Goal: Navigation & Orientation: Find specific page/section

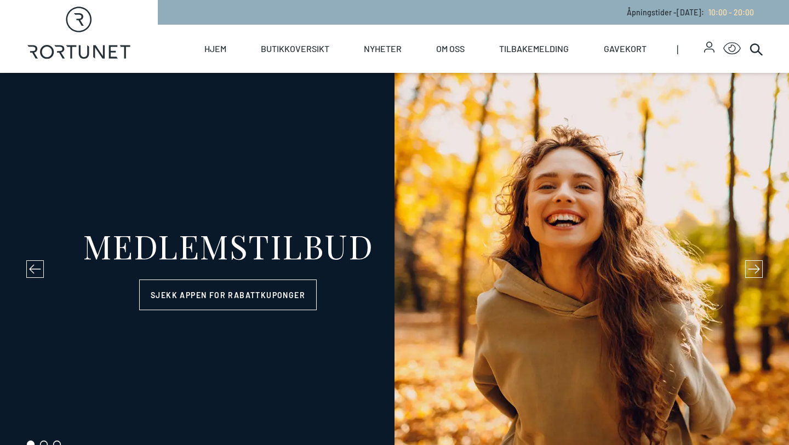
select select "NO"
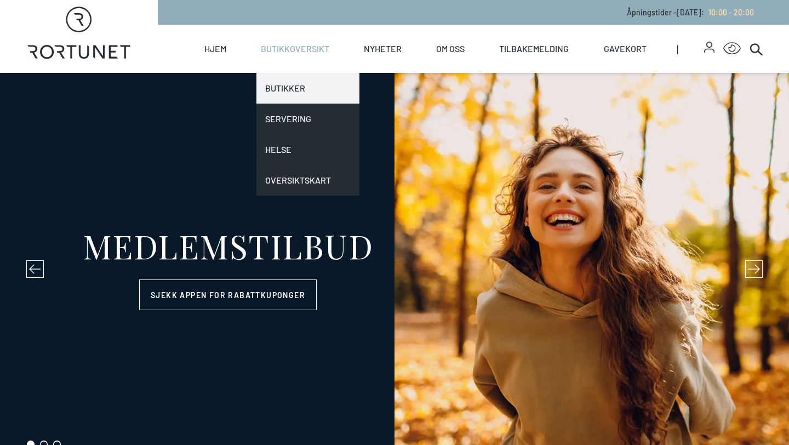
click at [284, 87] on link "Butikker" at bounding box center [307, 88] width 103 height 31
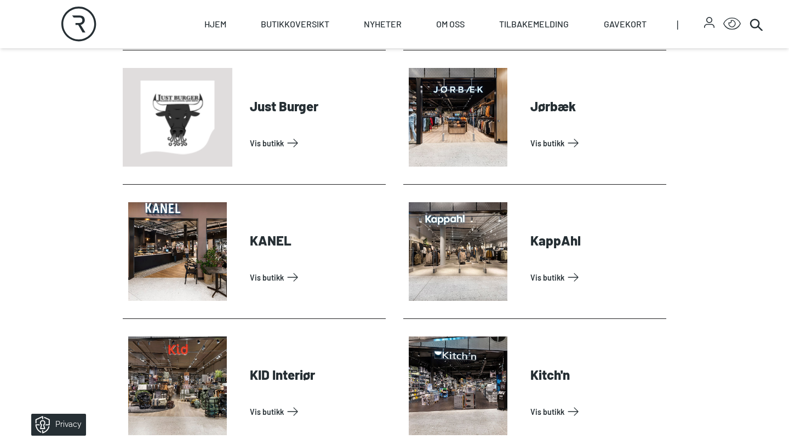
scroll to position [1413, 0]
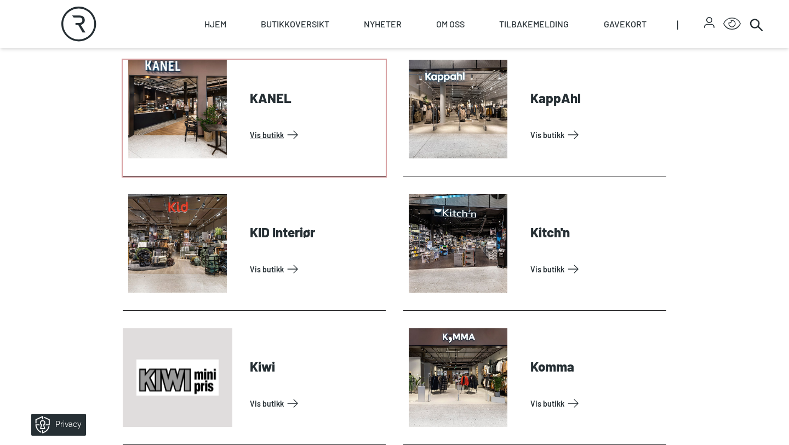
click at [250, 126] on link "Vis butikk" at bounding box center [316, 135] width 132 height 18
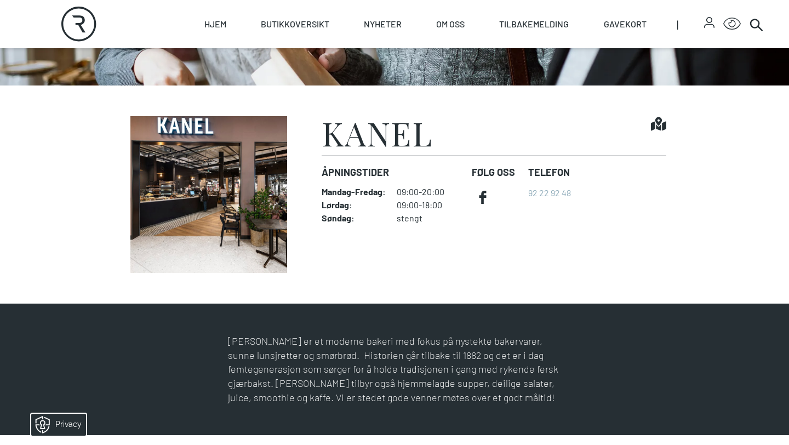
scroll to position [236, 0]
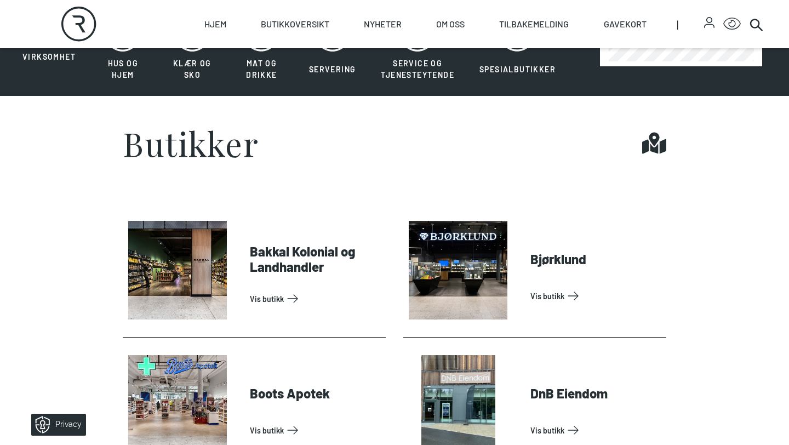
scroll to position [313, 0]
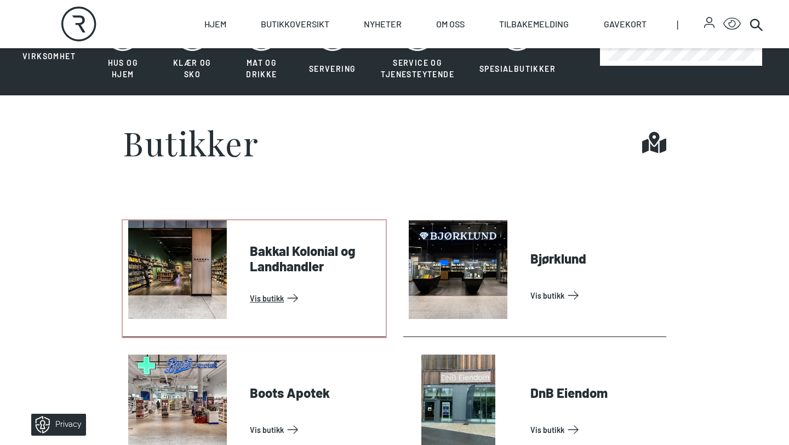
click at [250, 289] on link "Vis butikk" at bounding box center [316, 298] width 132 height 18
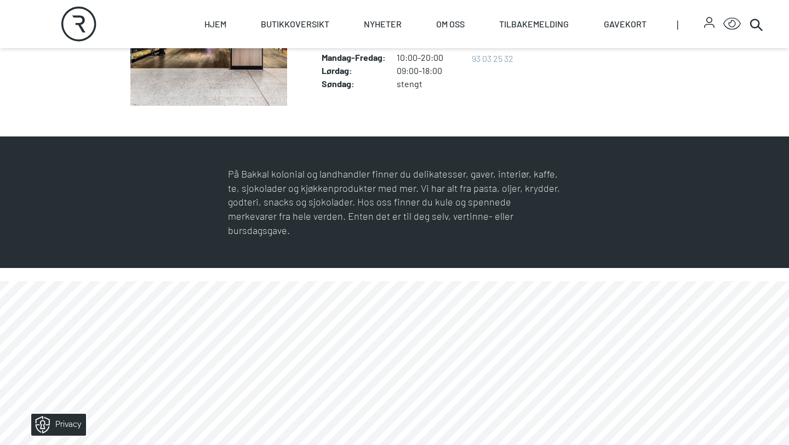
scroll to position [402, 0]
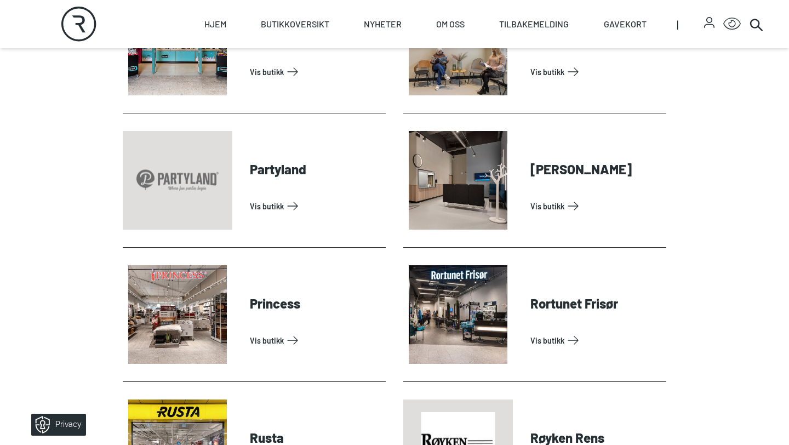
scroll to position [2420, 0]
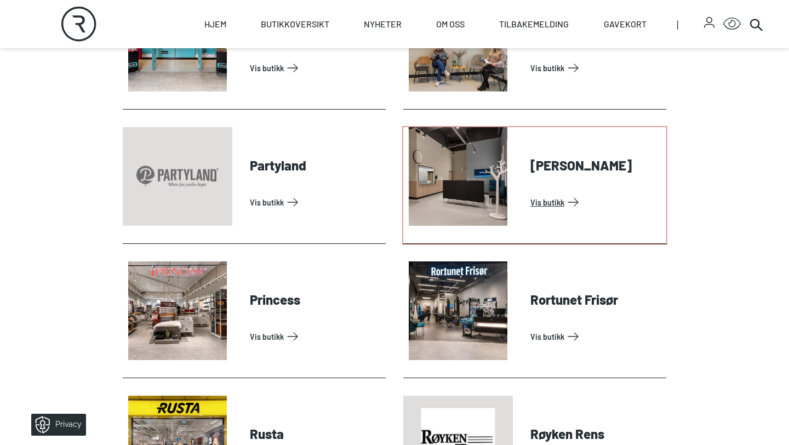
click at [531, 193] on link "Vis butikk" at bounding box center [597, 202] width 132 height 18
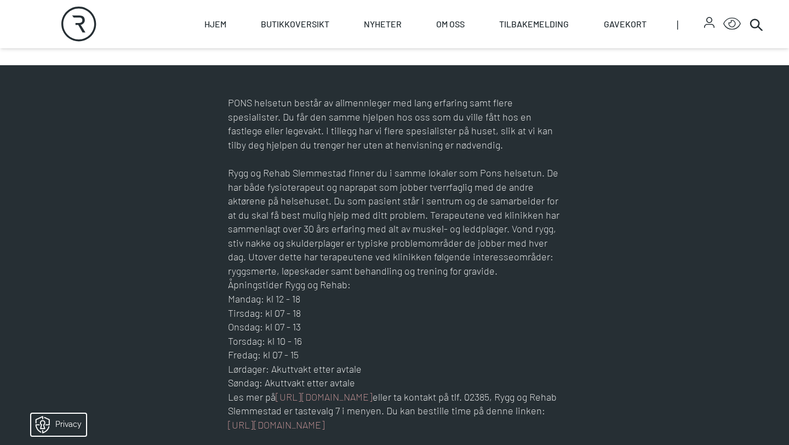
scroll to position [474, 0]
